Goal: Task Accomplishment & Management: Manage account settings

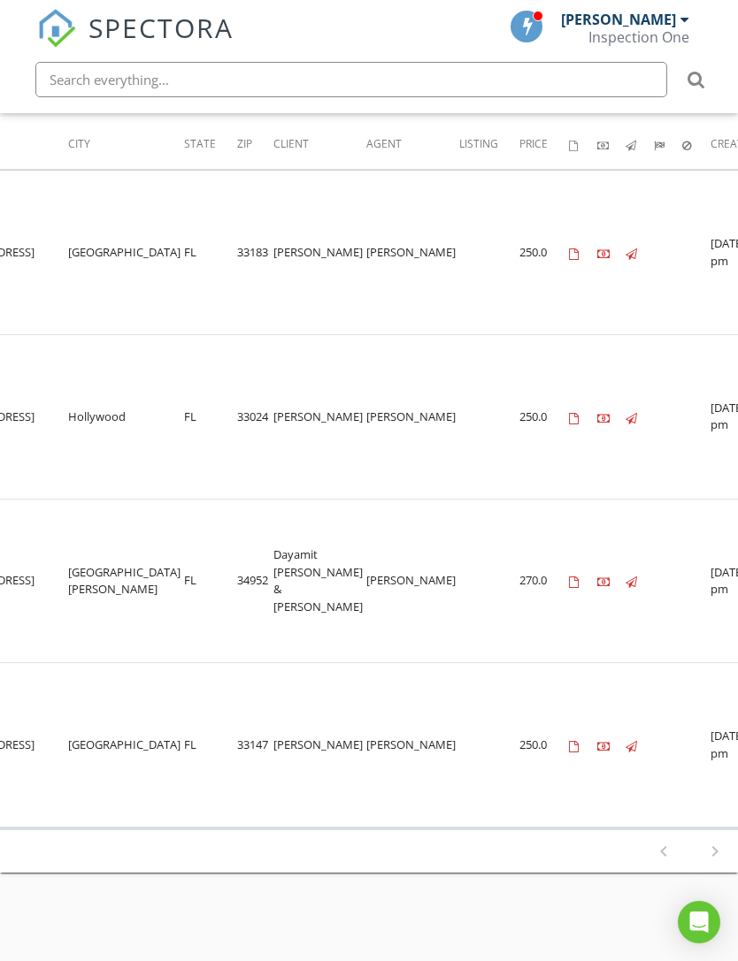
scroll to position [0, 432]
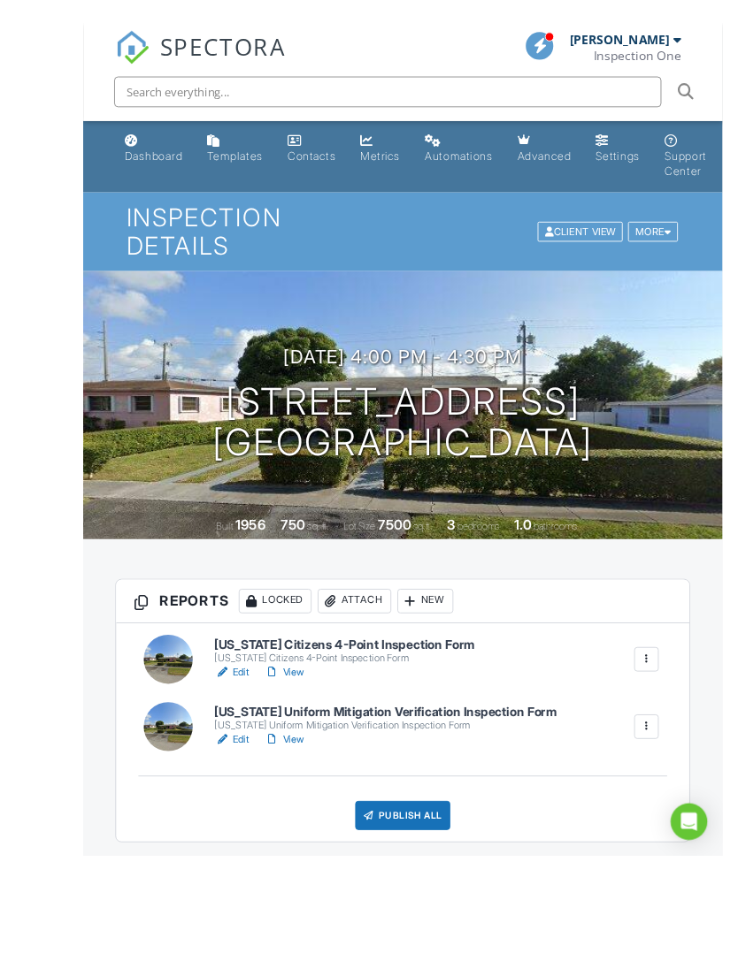
scroll to position [11, 0]
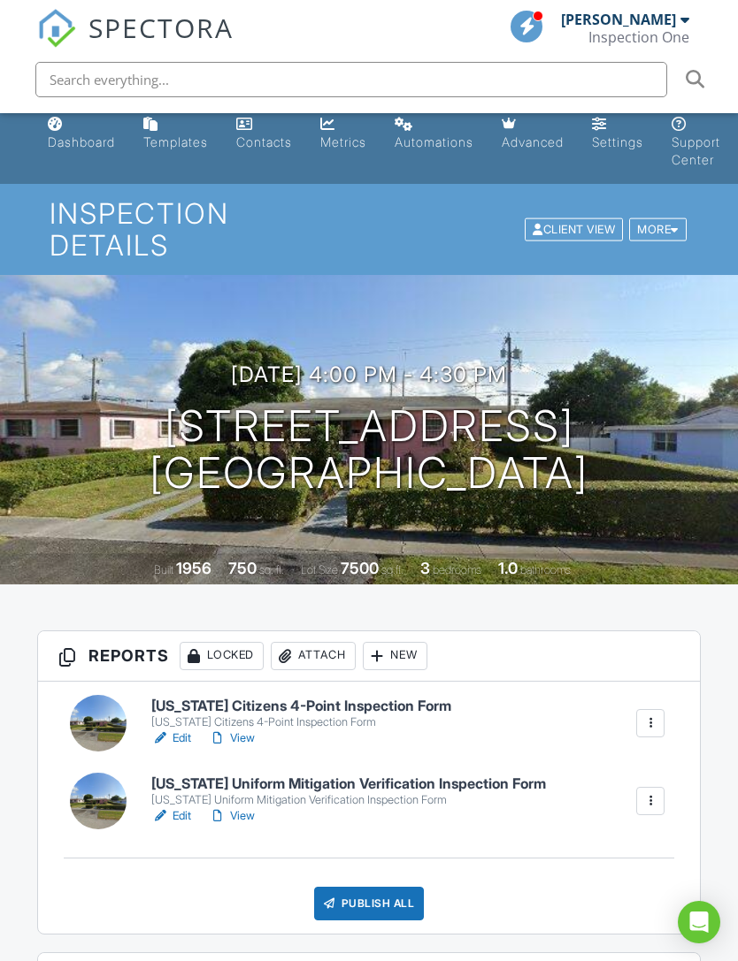
click at [667, 32] on div "Inspection One" at bounding box center [638, 37] width 101 height 18
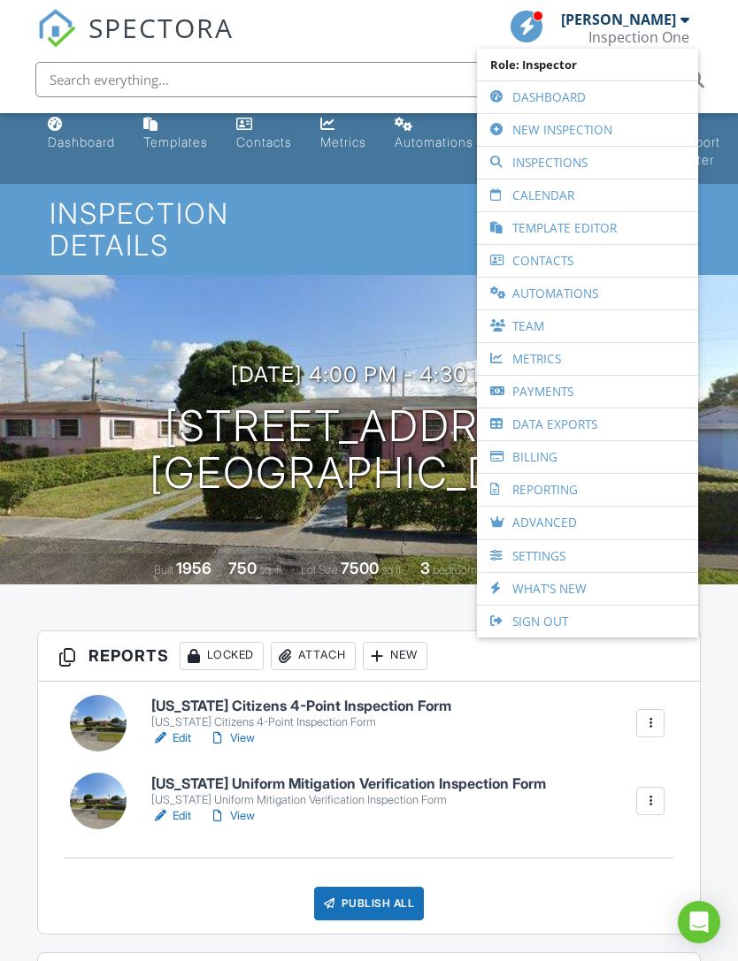
click at [717, 275] on div "08/27/2025 4:00 pm - 4:30 pm 7005 NW 28th Ave Miami, FL 33147 Built 1956 750 sq…" at bounding box center [369, 430] width 738 height 310
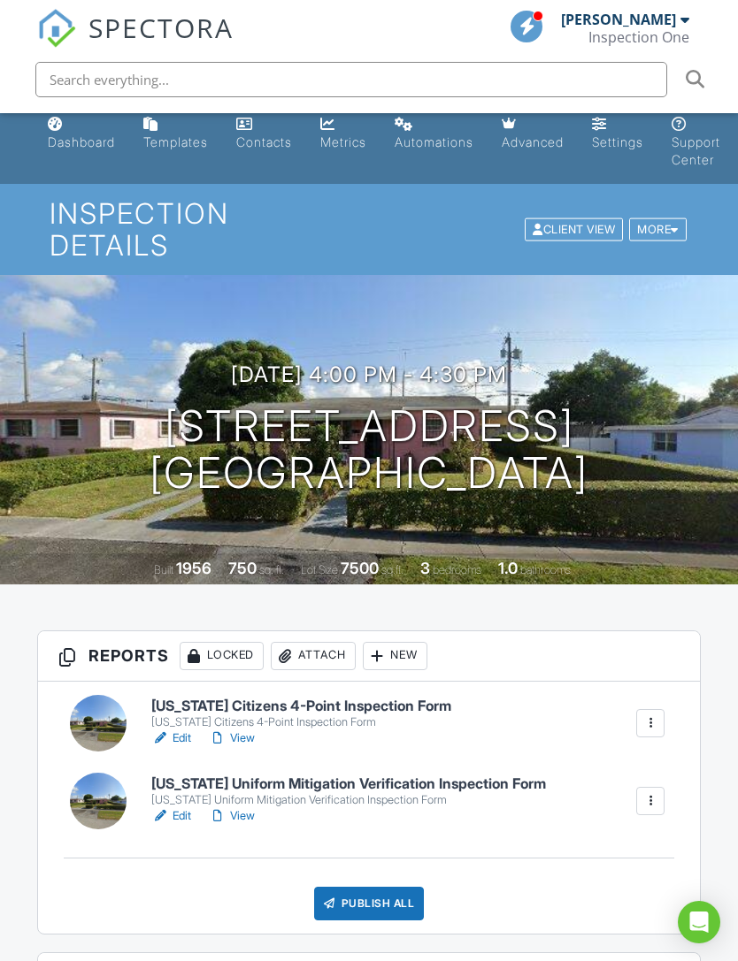
click at [663, 224] on div "More" at bounding box center [657, 230] width 57 height 24
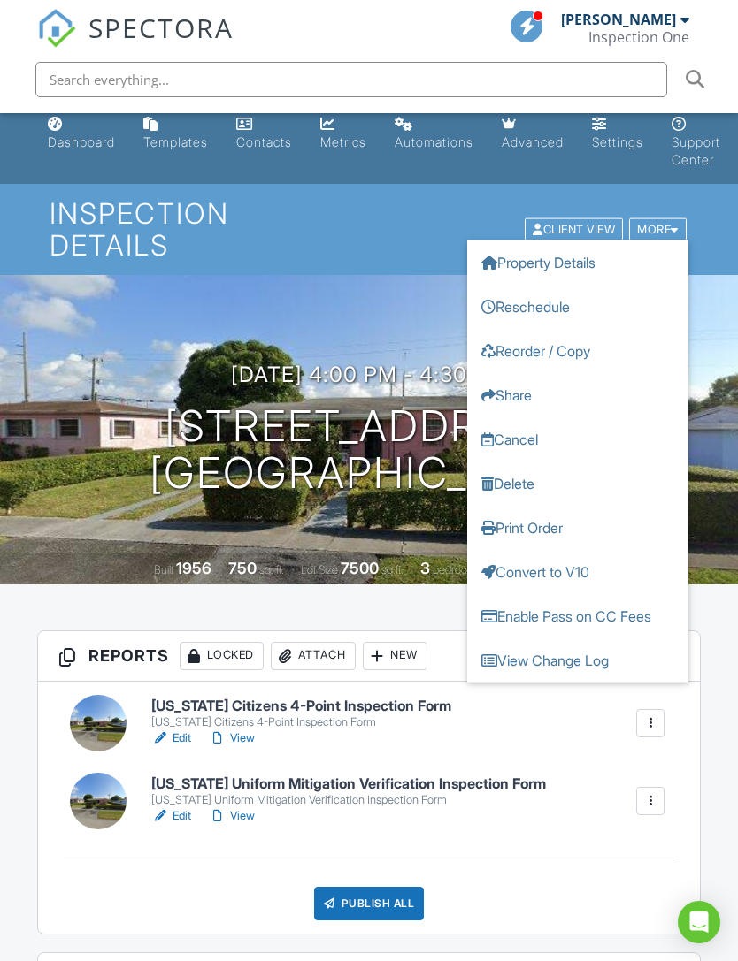
click at [554, 292] on link "Reschedule" at bounding box center [577, 306] width 221 height 44
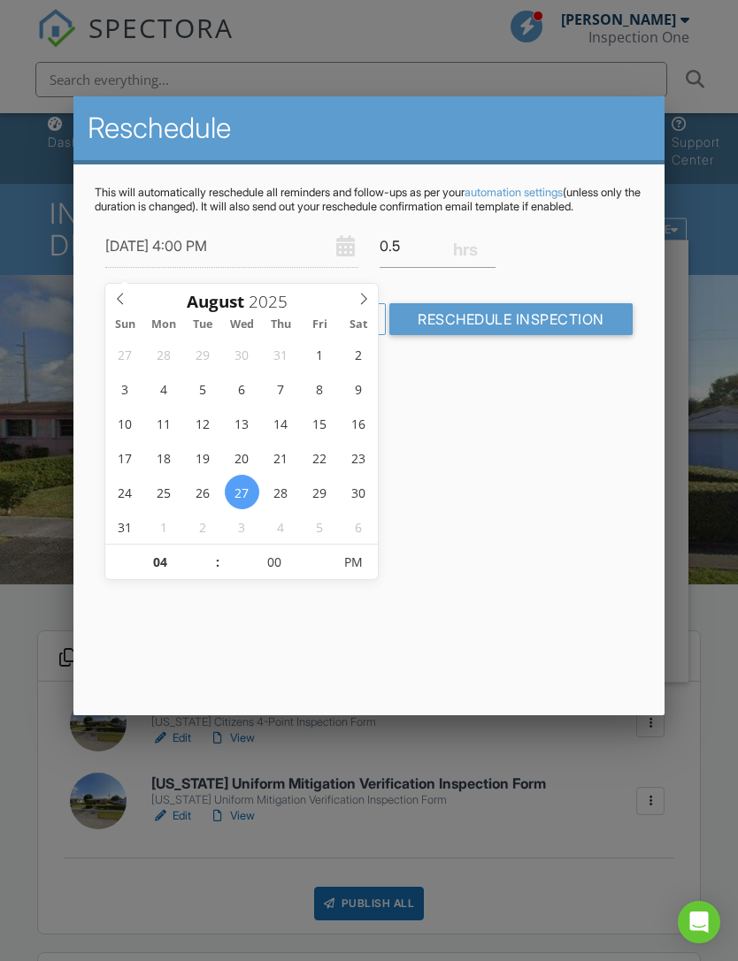
type input "08/29/2025 4:00 PM"
click at [199, 548] on input "04" at bounding box center [159, 563] width 109 height 35
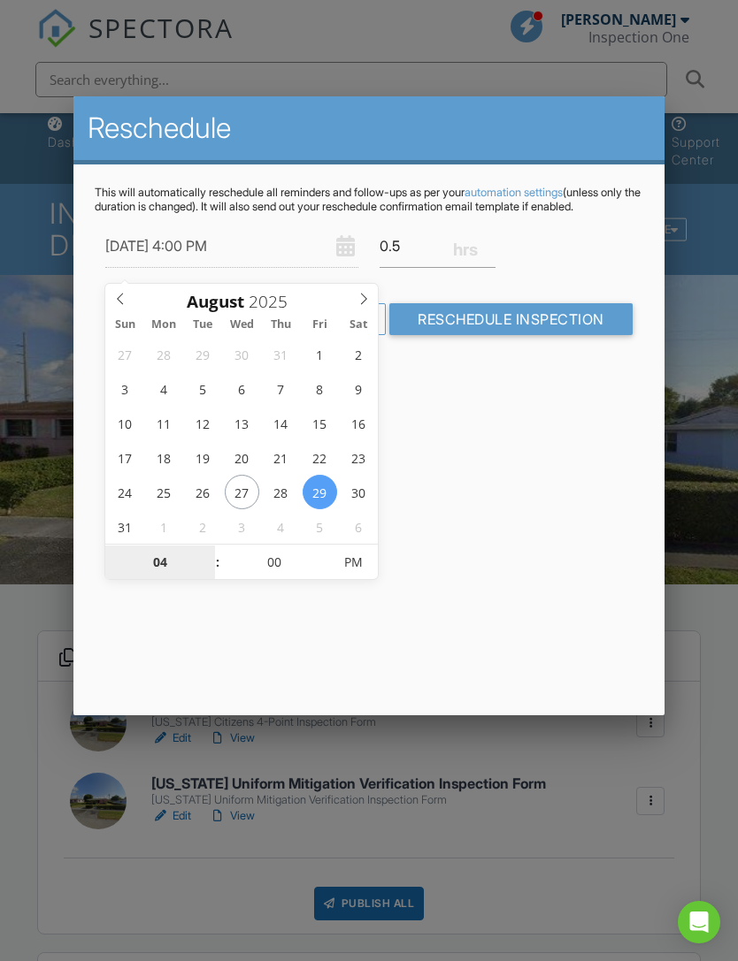
type input "01"
type input "08/29/2025 1:00 PM"
type input "10"
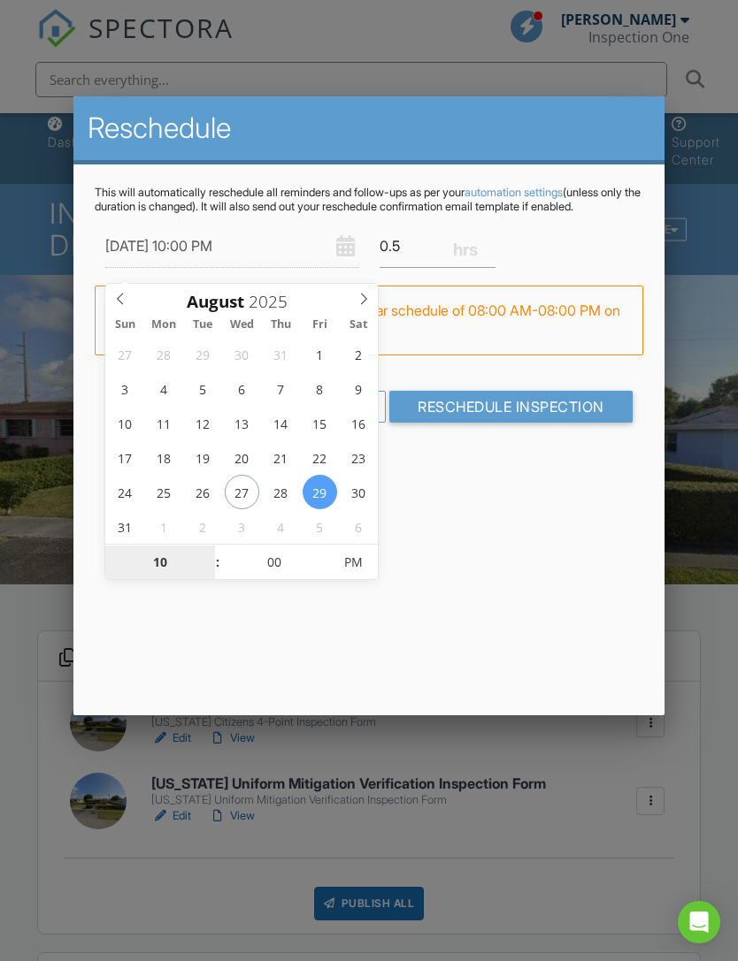
click at [351, 552] on span "PM" at bounding box center [353, 562] width 49 height 35
type input "[DATE] 10:00 AM"
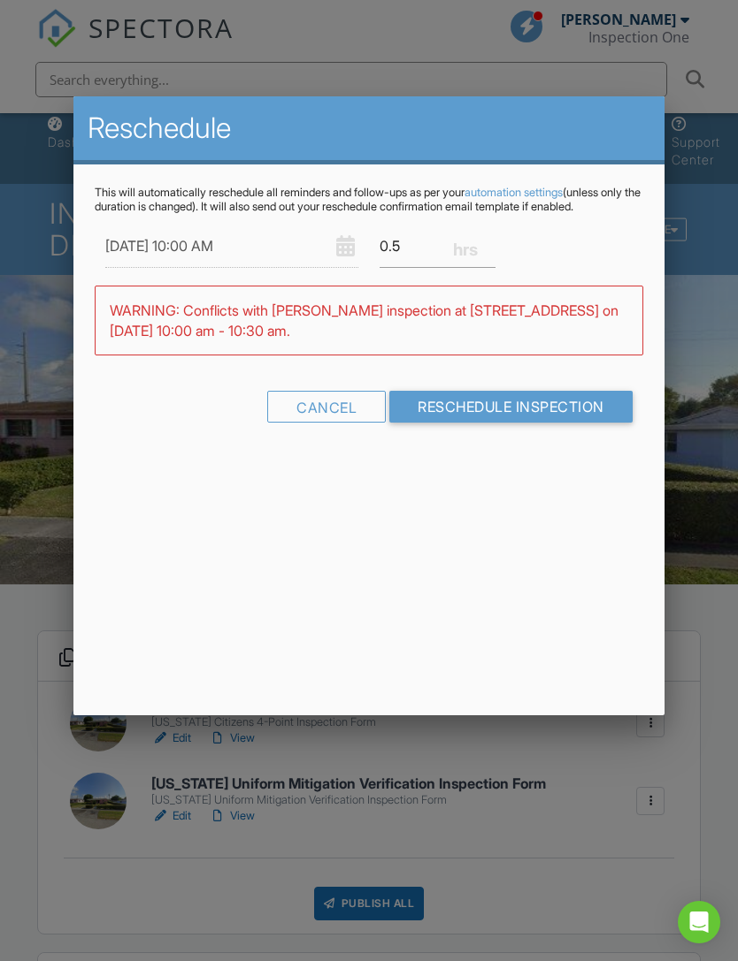
click at [530, 501] on div "Reschedule This will automatically reschedule all reminders and follow-ups as p…" at bounding box center [368, 405] width 590 height 619
click at [706, 271] on div at bounding box center [369, 513] width 738 height 1202
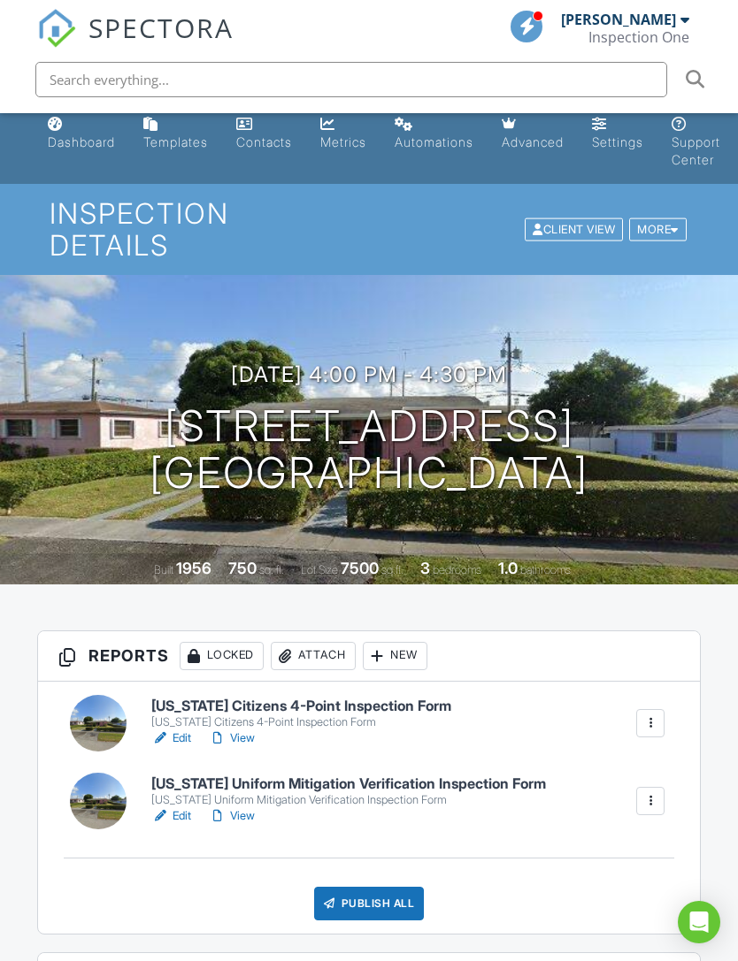
click at [673, 23] on div "[PERSON_NAME]" at bounding box center [618, 20] width 115 height 18
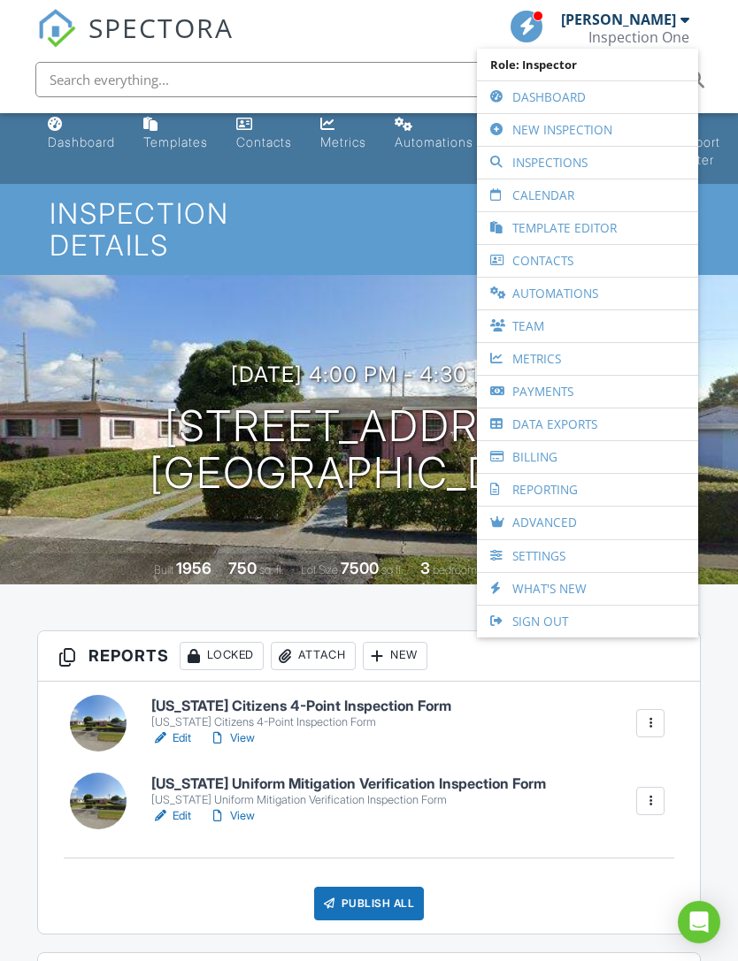
click at [716, 60] on li at bounding box center [369, 79] width 702 height 57
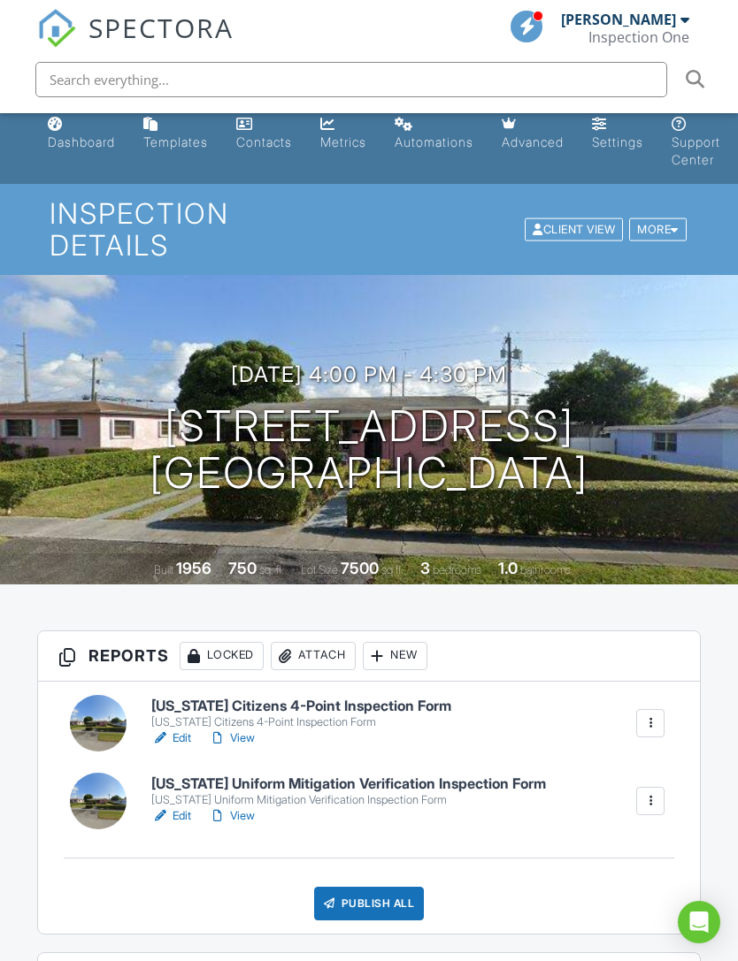
click at [676, 224] on div at bounding box center [674, 229] width 8 height 11
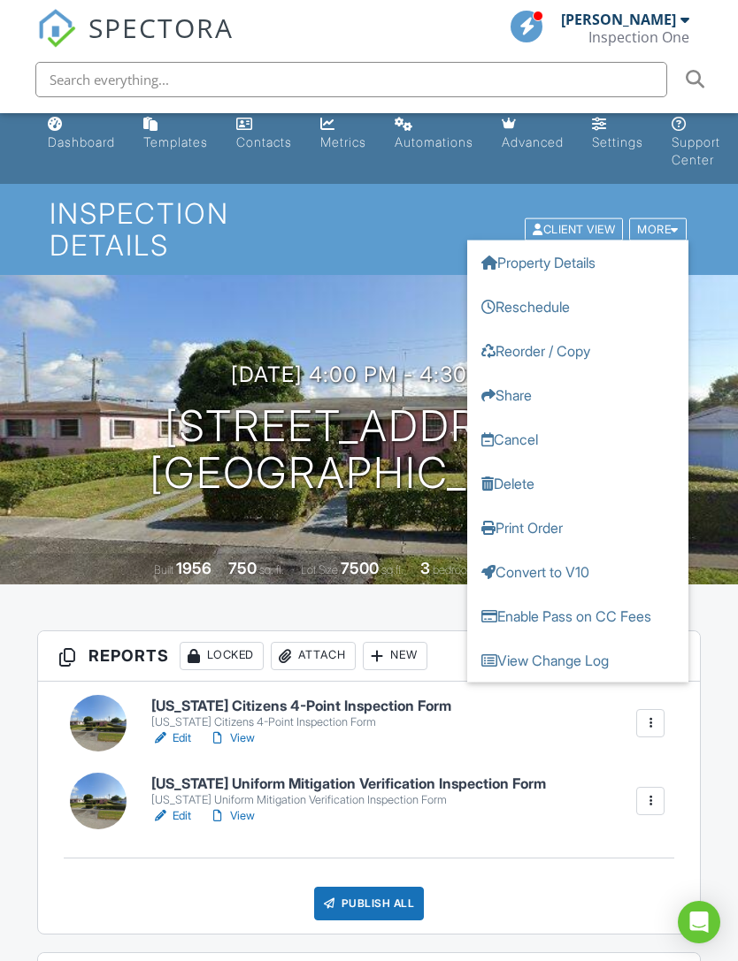
click at [565, 292] on link "Reschedule" at bounding box center [577, 306] width 221 height 44
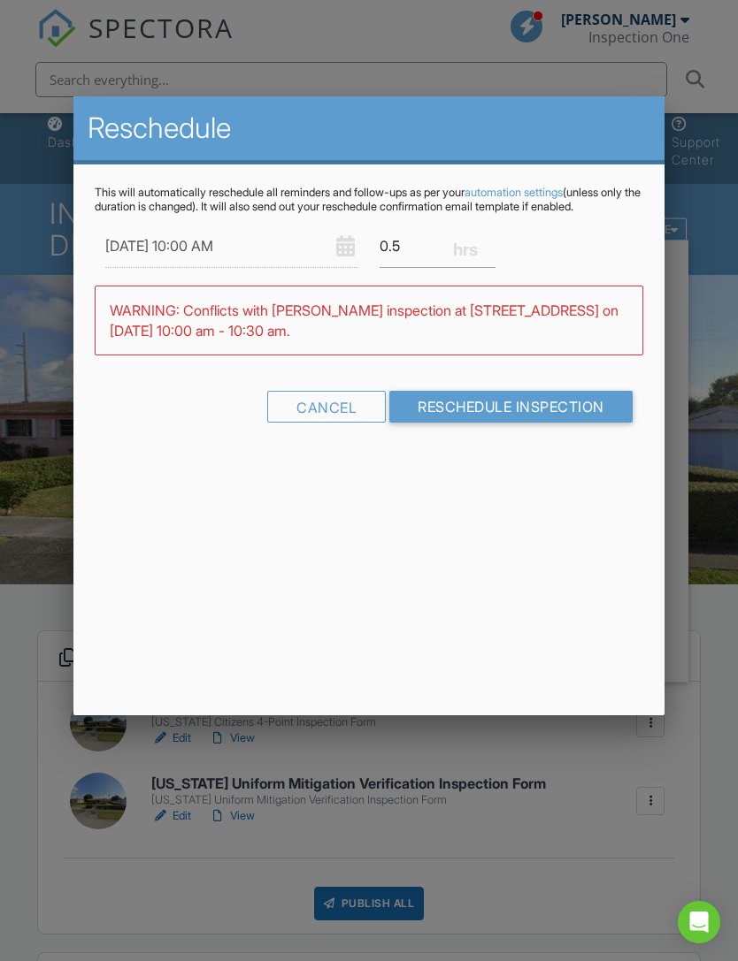
click at [515, 497] on div "Reschedule This will automatically reschedule all reminders and follow-ups as p…" at bounding box center [368, 405] width 590 height 619
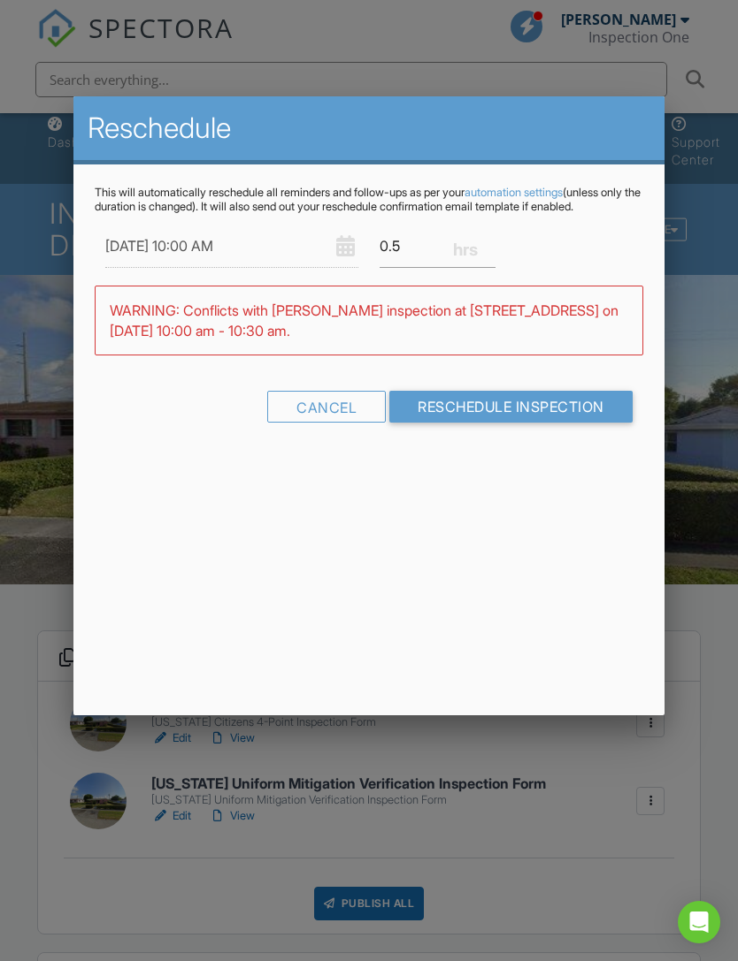
click at [333, 416] on div "Cancel" at bounding box center [326, 407] width 118 height 32
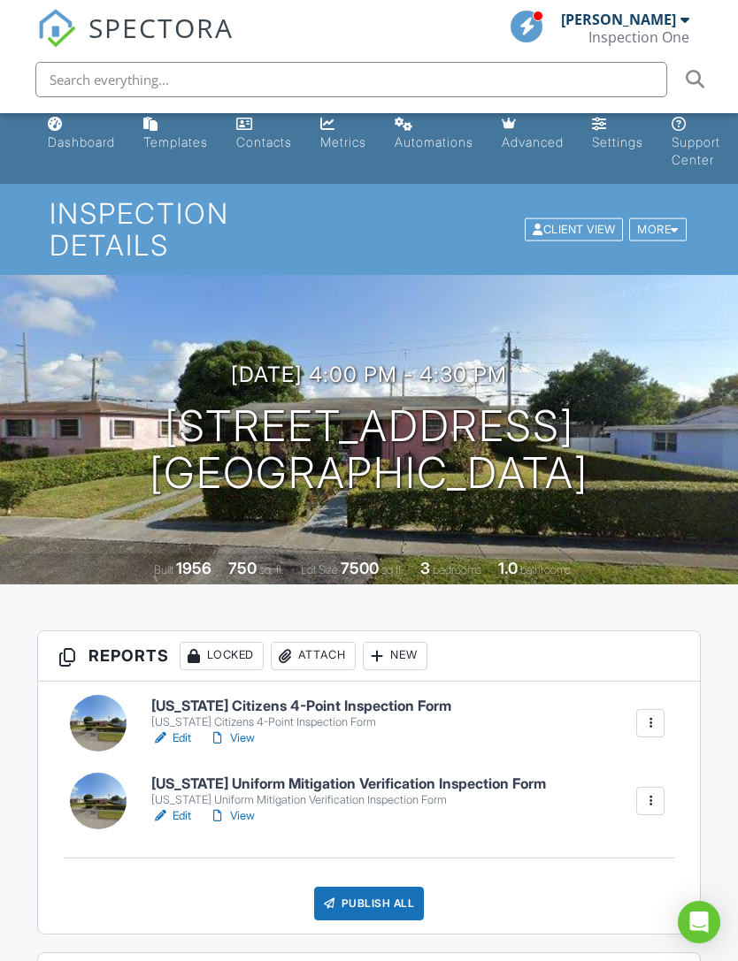
click at [661, 218] on div "More" at bounding box center [657, 230] width 57 height 24
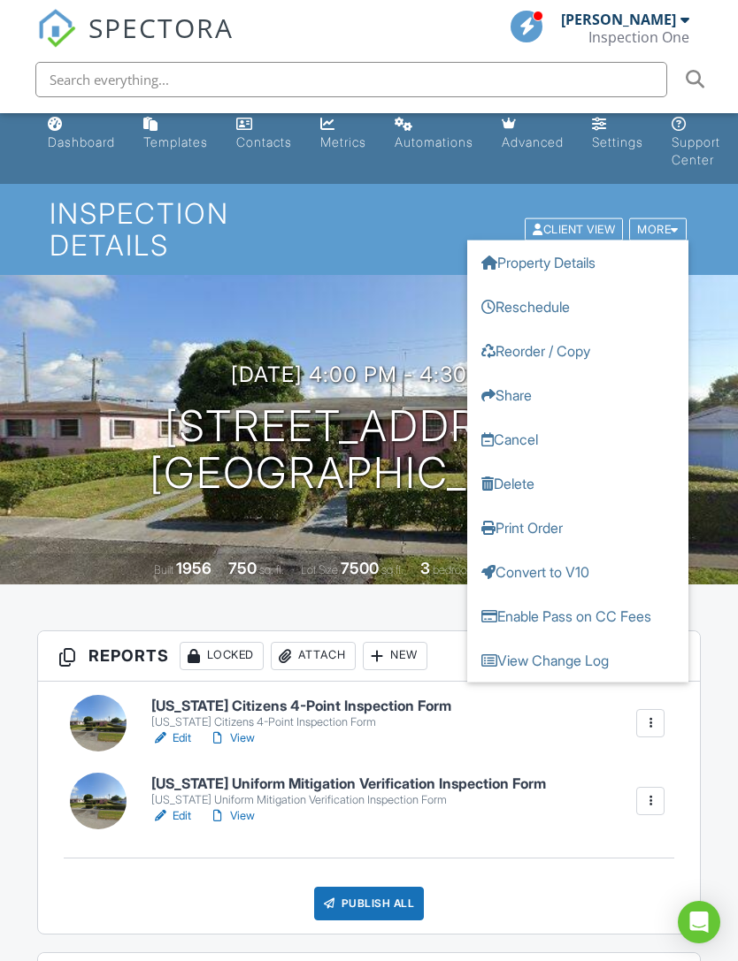
click at [559, 294] on link "Reschedule" at bounding box center [577, 306] width 221 height 44
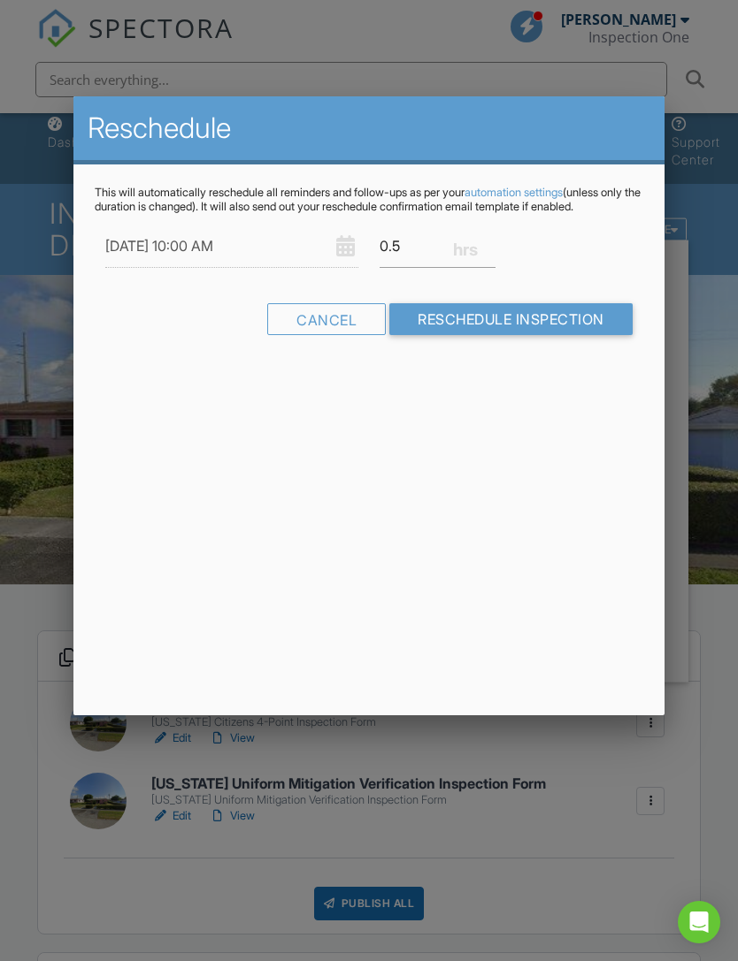
click at [479, 490] on div "Reschedule This will automatically reschedule all reminders and follow-ups as p…" at bounding box center [368, 405] width 590 height 619
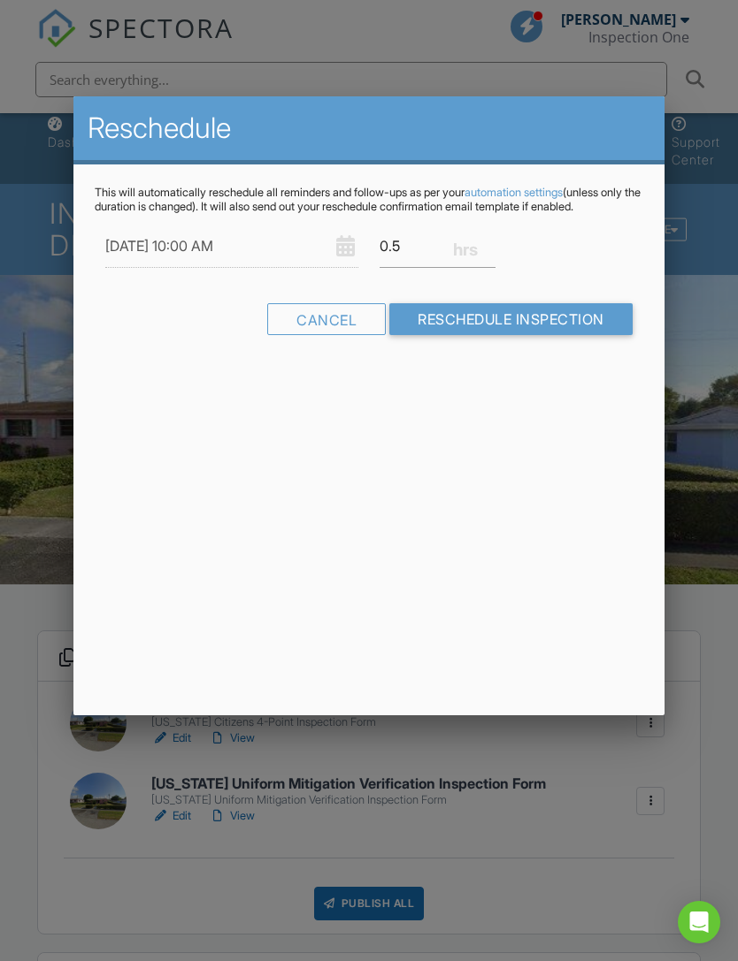
click at [551, 329] on input "Reschedule Inspection" at bounding box center [510, 319] width 243 height 32
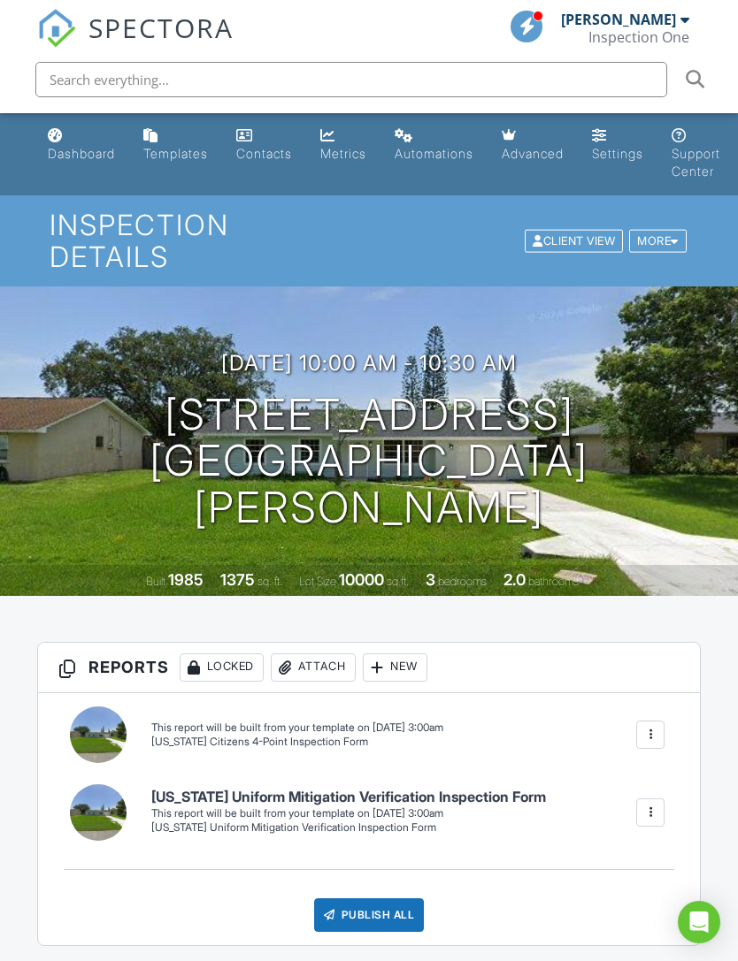
click at [669, 230] on div "More" at bounding box center [657, 241] width 57 height 24
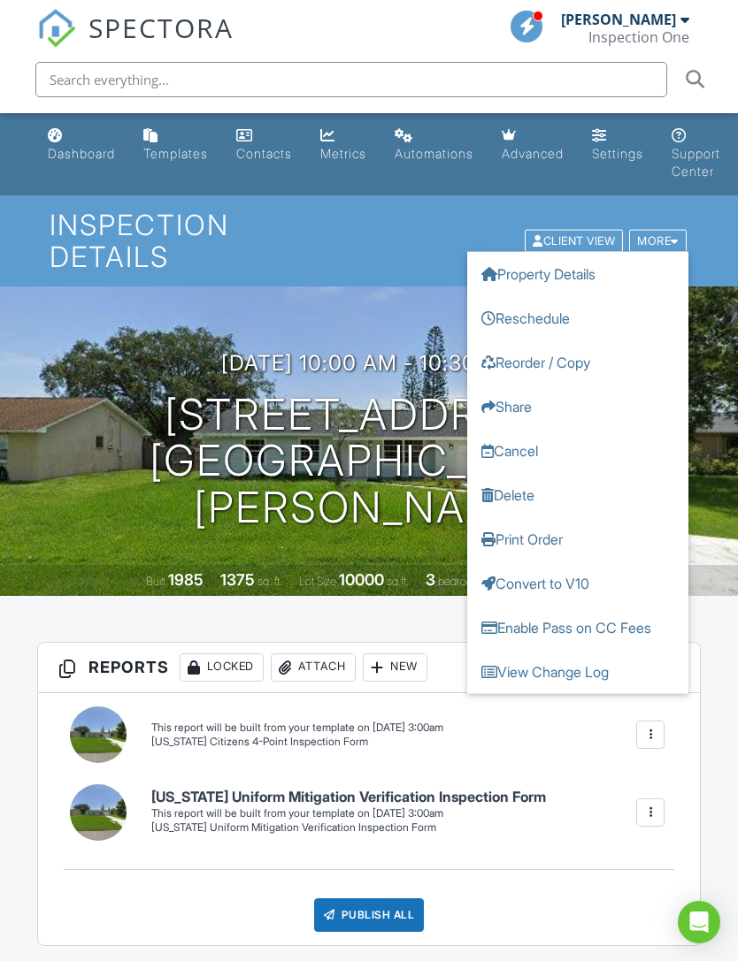
click at [519, 430] on link "Cancel" at bounding box center [577, 450] width 221 height 44
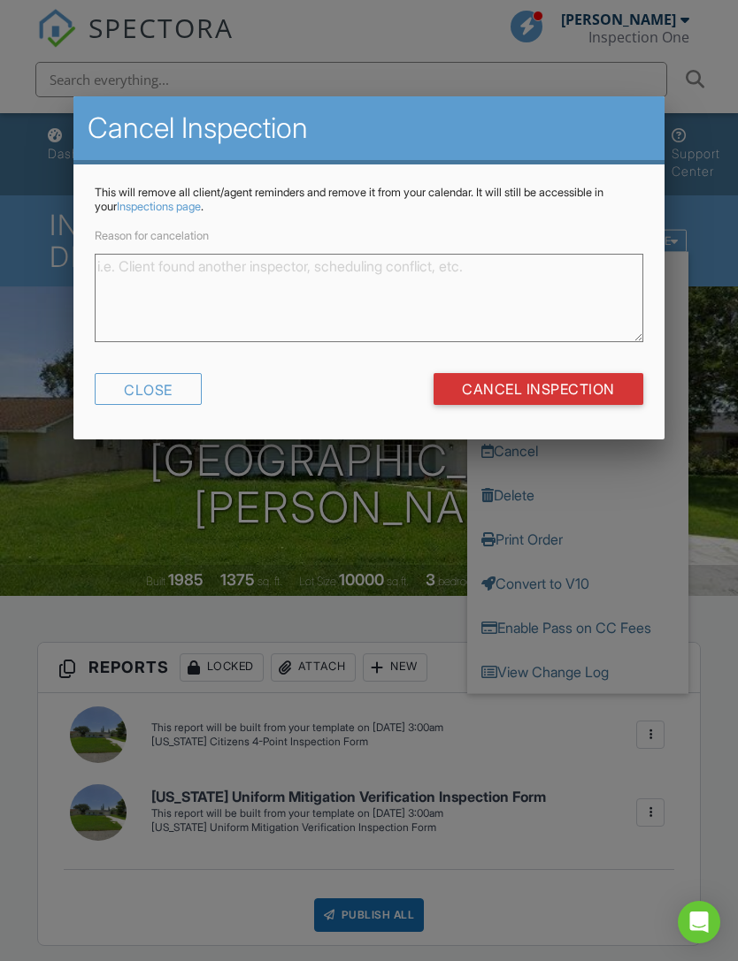
click at [440, 294] on textarea "Reason for cancelation" at bounding box center [368, 298] width 547 height 88
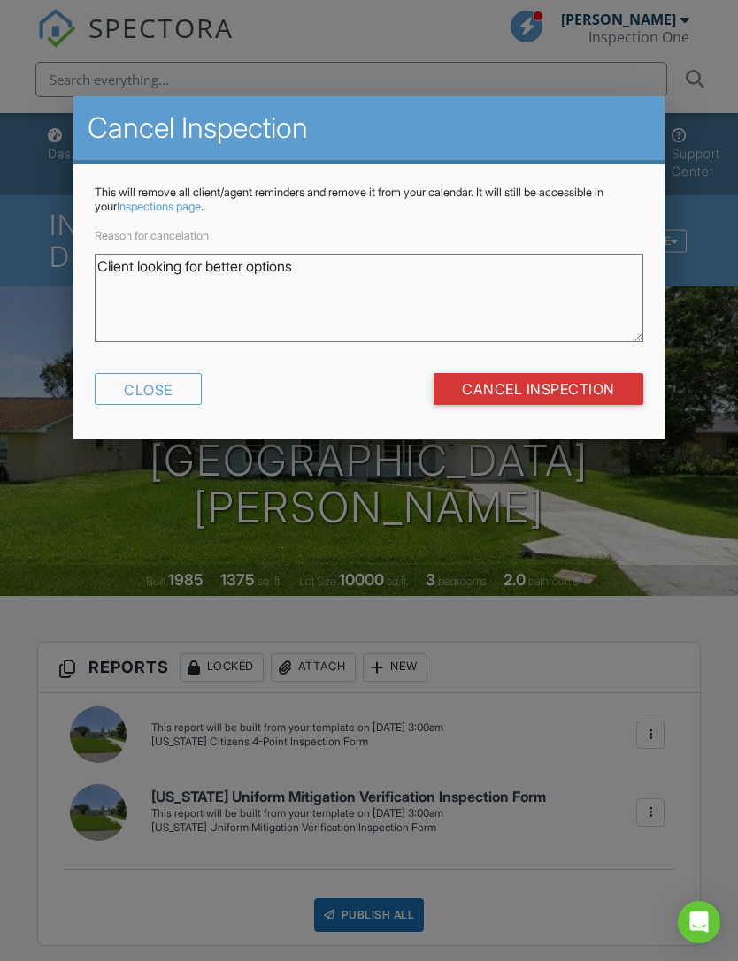
type textarea "Client looking for better options"
click at [581, 386] on input "Cancel Inspection" at bounding box center [538, 389] width 210 height 32
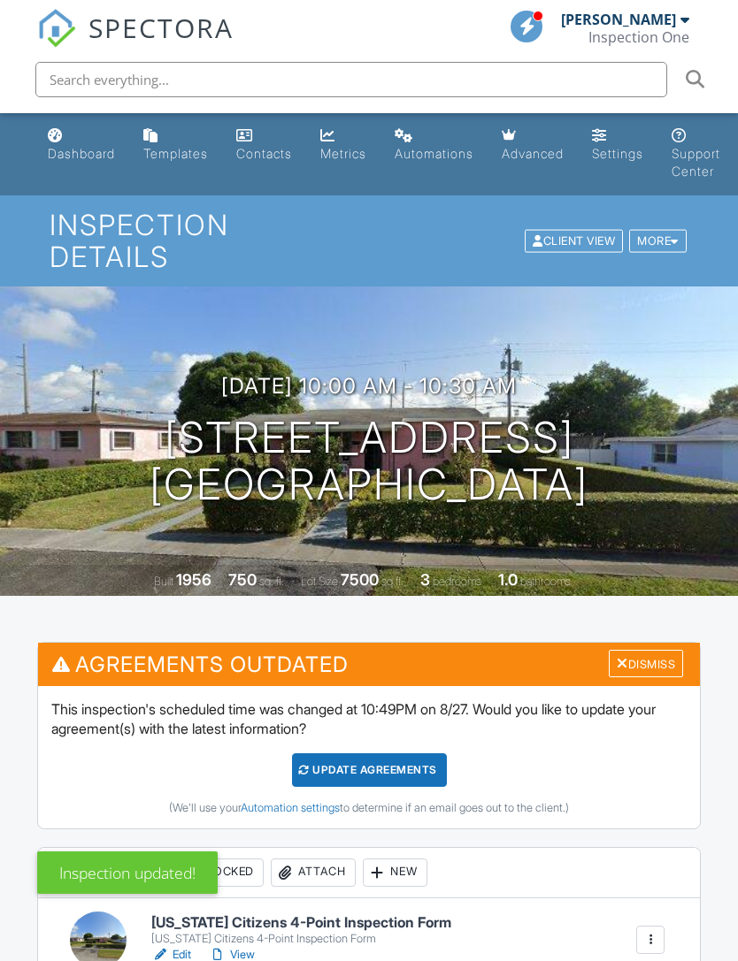
scroll to position [284, 0]
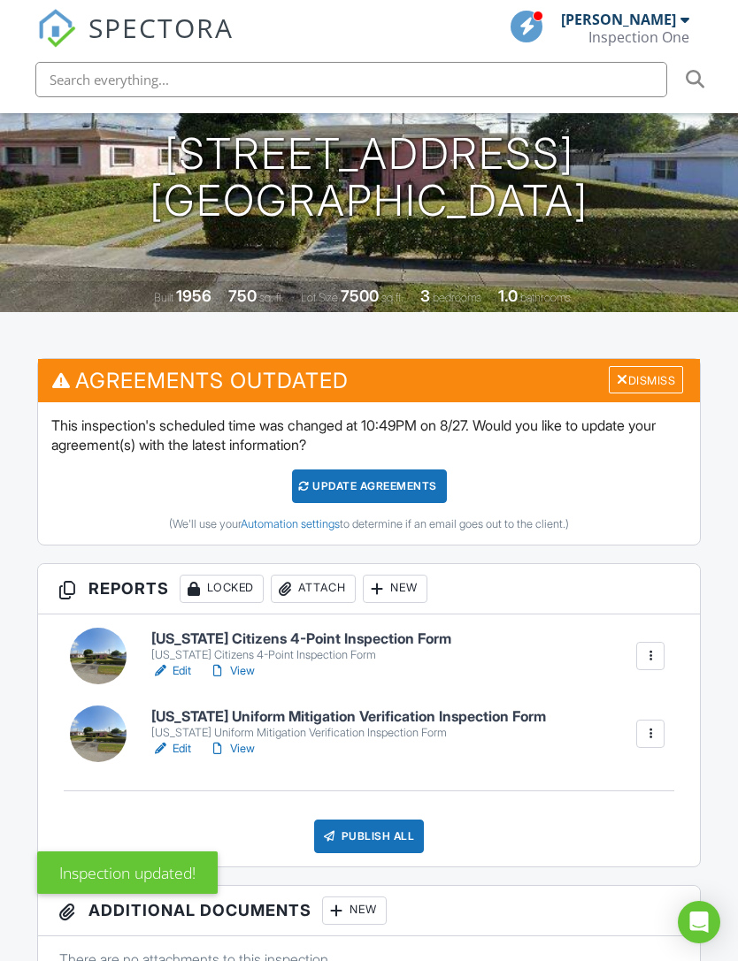
click at [413, 470] on div "Update Agreements" at bounding box center [369, 487] width 155 height 34
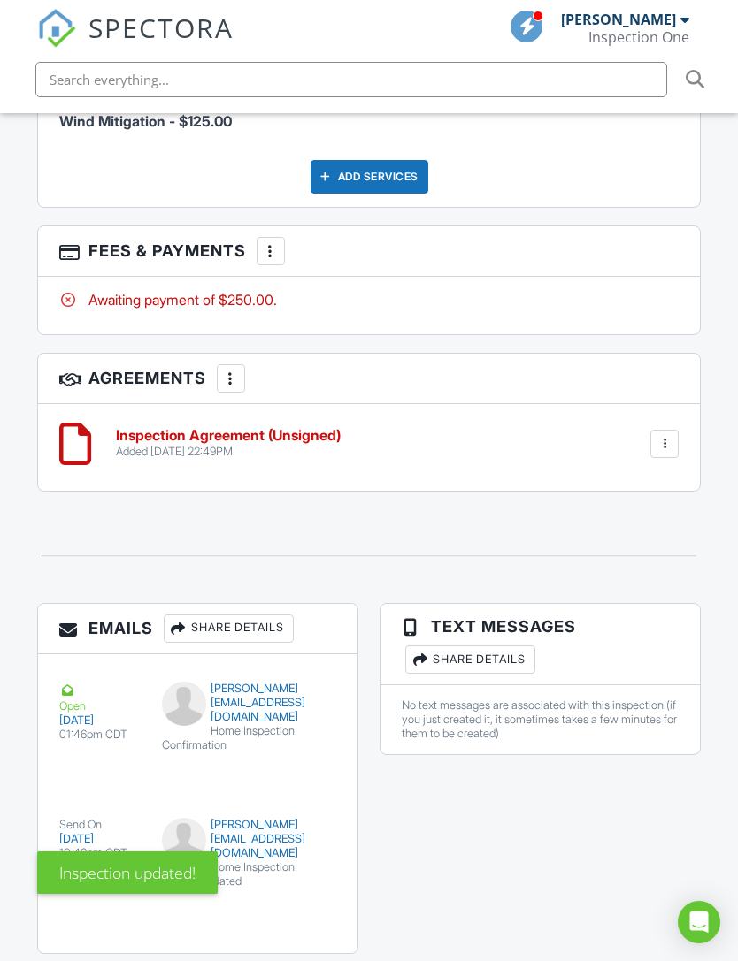
scroll to position [2670, 0]
